Goal: Obtain resource: Obtain resource

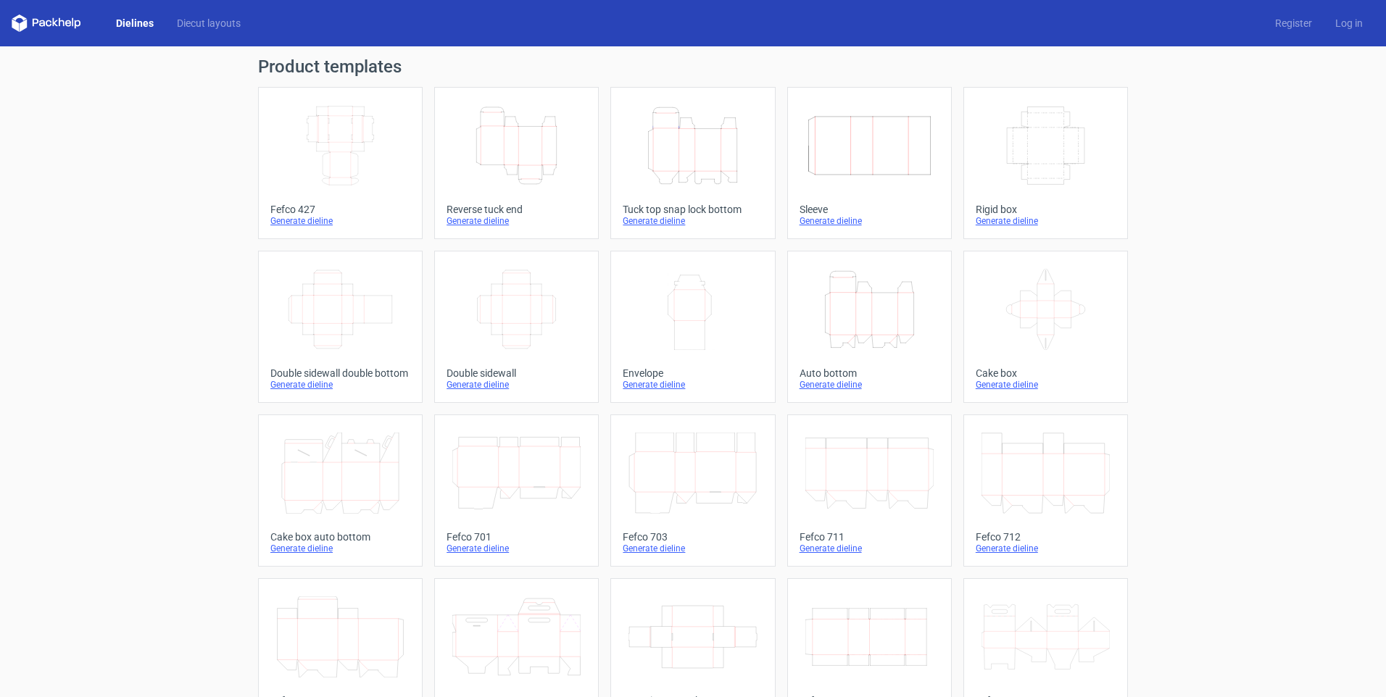
scroll to position [72, 0]
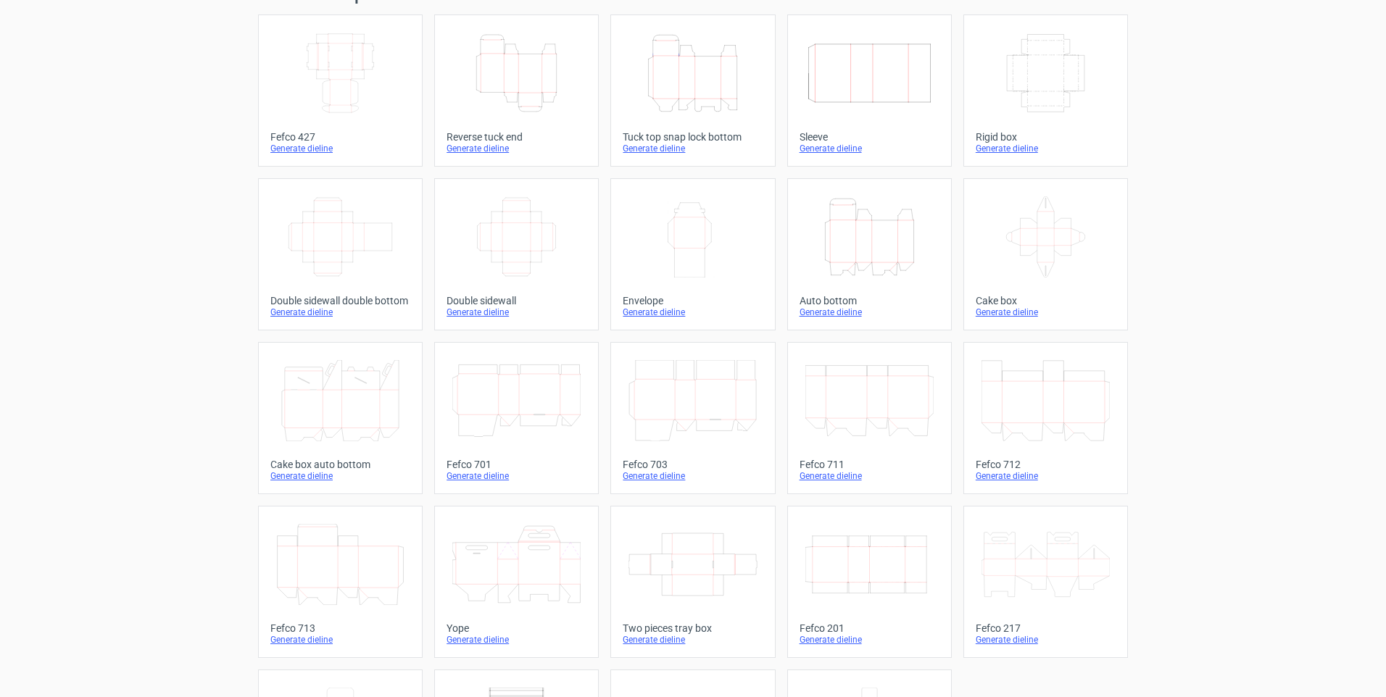
click at [531, 250] on icon "Width Depth Height" at bounding box center [516, 236] width 128 height 81
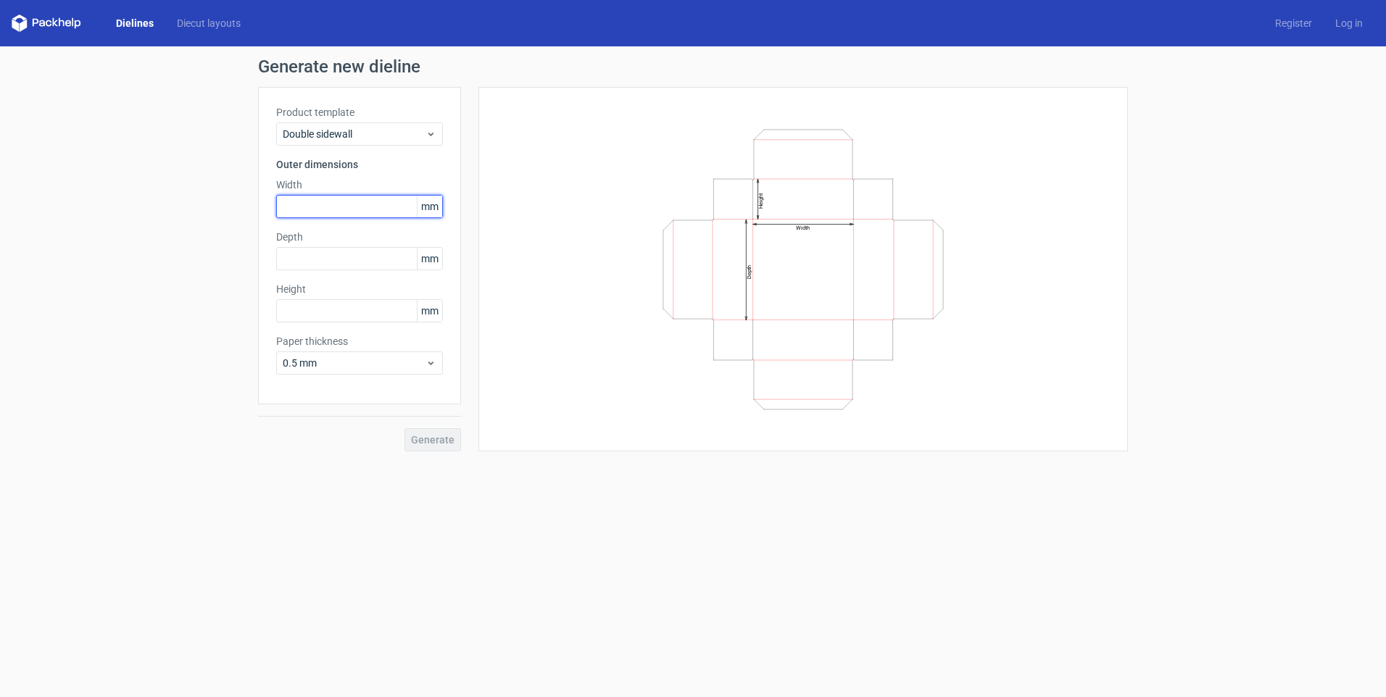
click at [342, 206] on input "text" at bounding box center [359, 206] width 167 height 23
type input "196"
type input "88"
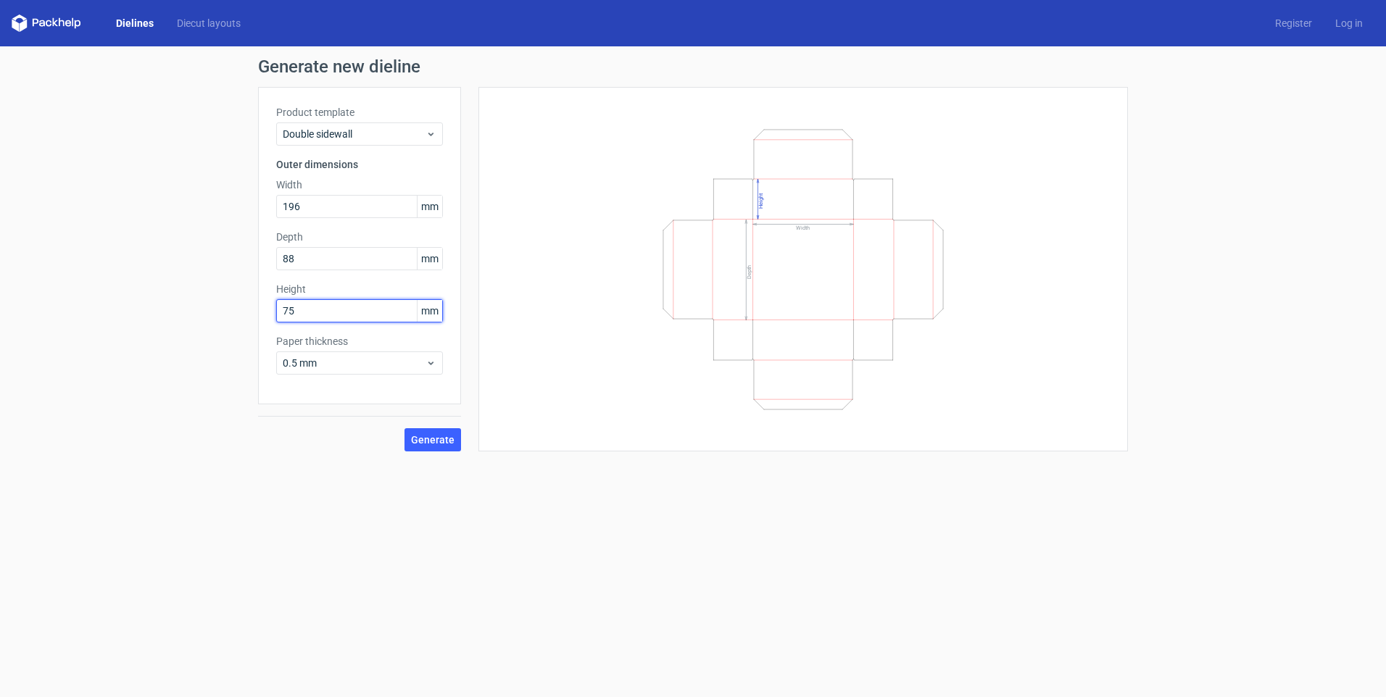
type input "75"
click at [448, 445] on span "Generate" at bounding box center [432, 440] width 43 height 10
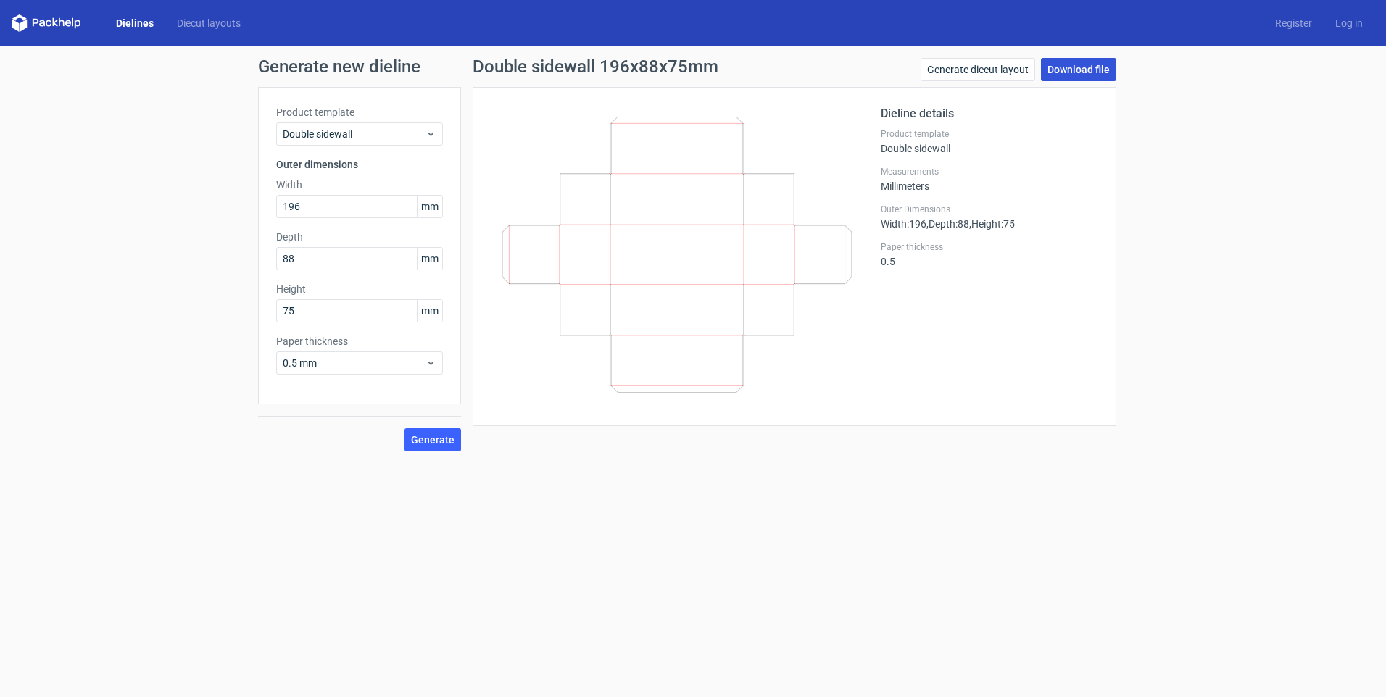
click at [1085, 66] on link "Download file" at bounding box center [1078, 69] width 75 height 23
